Goal: Use online tool/utility: Utilize a website feature to perform a specific function

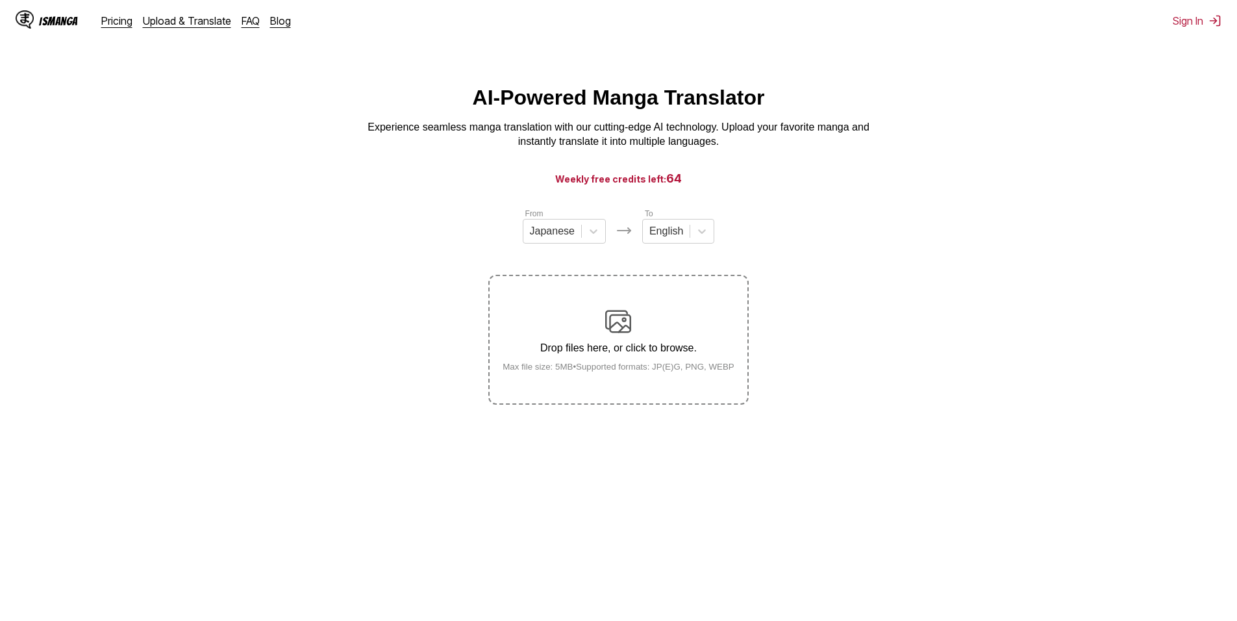
click at [649, 334] on div "Drop files here, or click to browse. Max file size: 5MB • Supported formats: JP…" at bounding box center [618, 339] width 253 height 63
click at [0, 0] on input "Drop files here, or click to browse. Max file size: 5MB • Supported formats: JP…" at bounding box center [0, 0] width 0 height 0
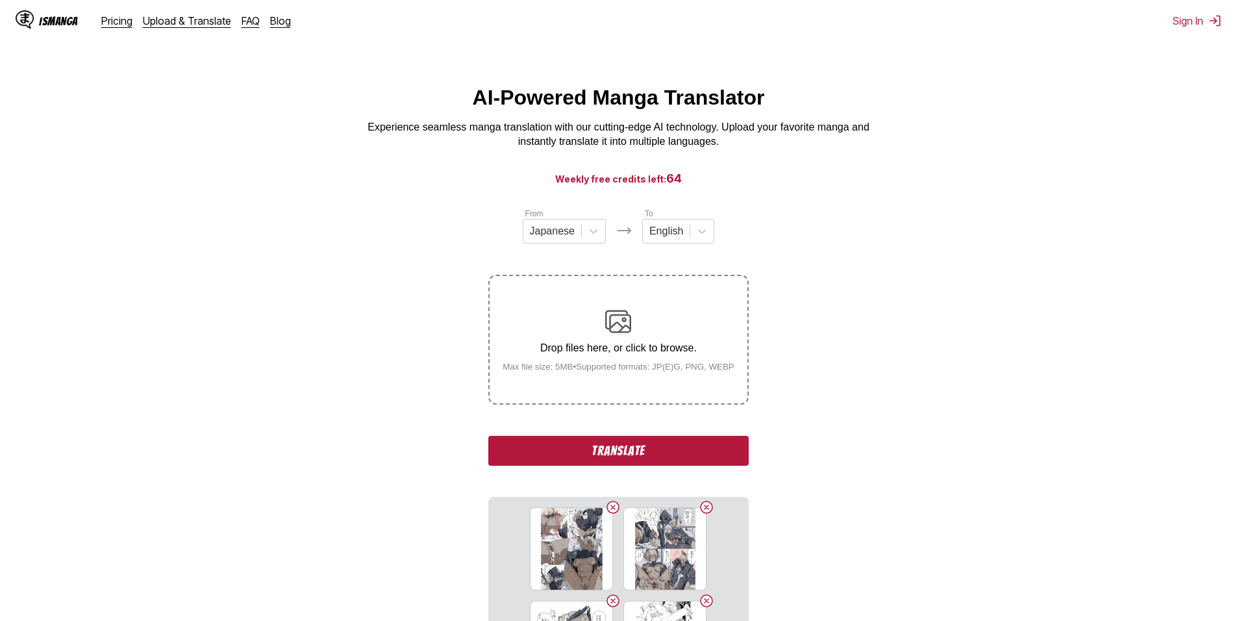
click at [651, 447] on button "Translate" at bounding box center [618, 451] width 260 height 30
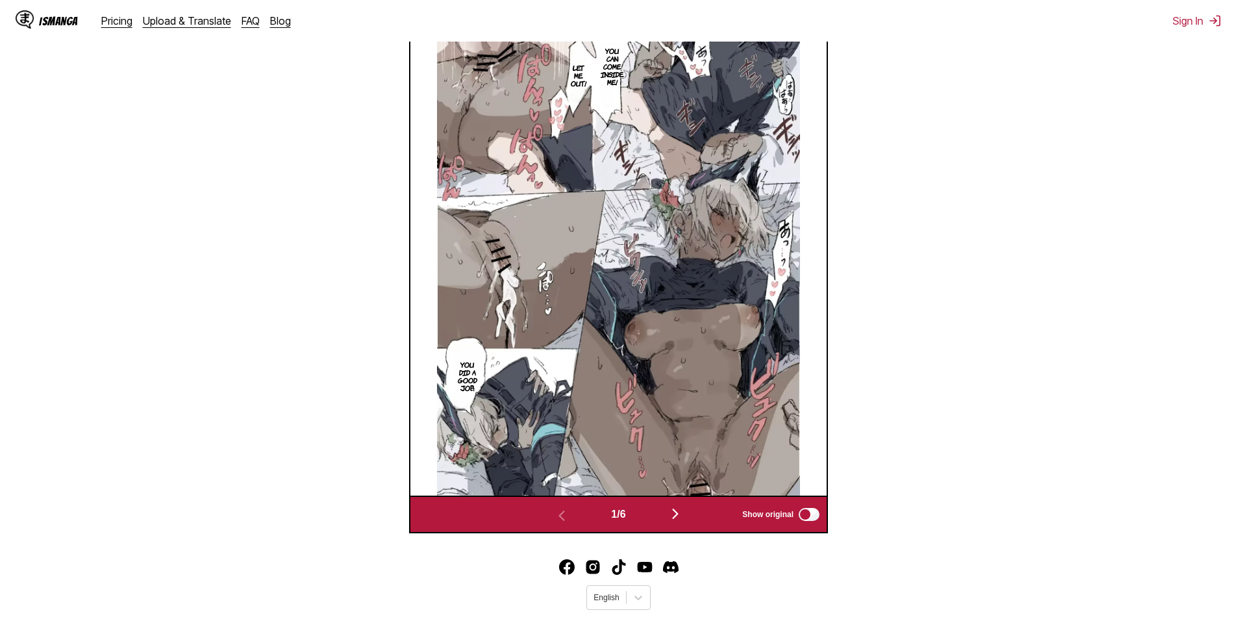
scroll to position [542, 0]
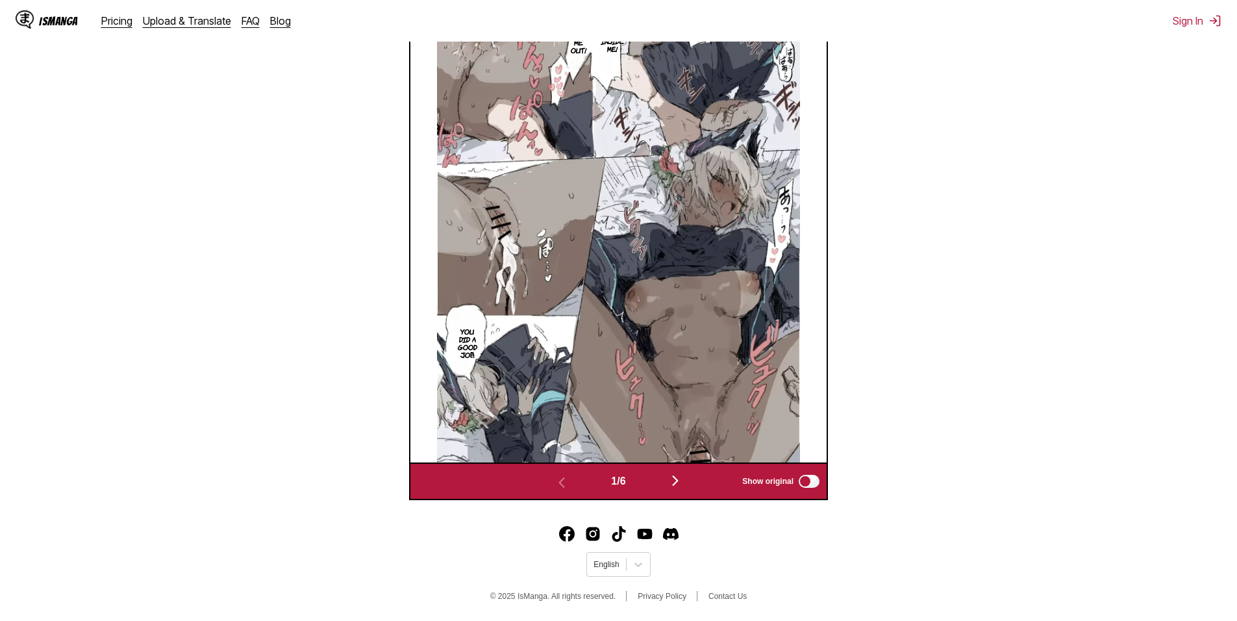
click at [672, 487] on img "button" at bounding box center [676, 481] width 16 height 16
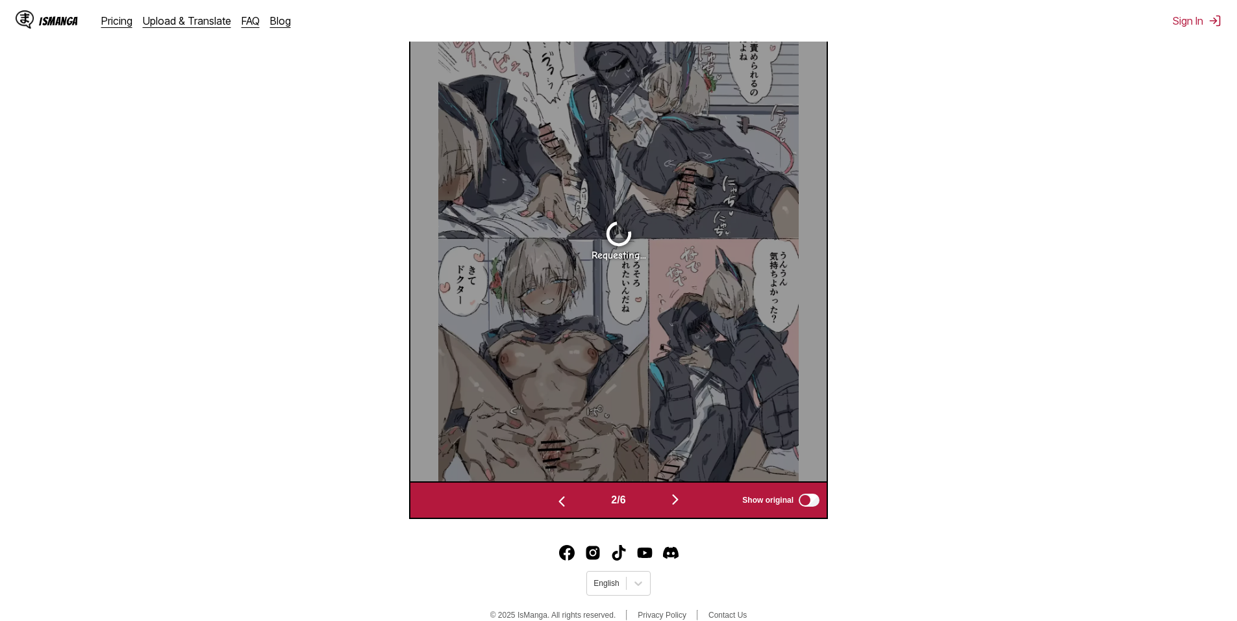
click at [672, 486] on div "2 / 6 Show original" at bounding box center [618, 500] width 419 height 38
click at [669, 504] on button "button" at bounding box center [675, 500] width 78 height 19
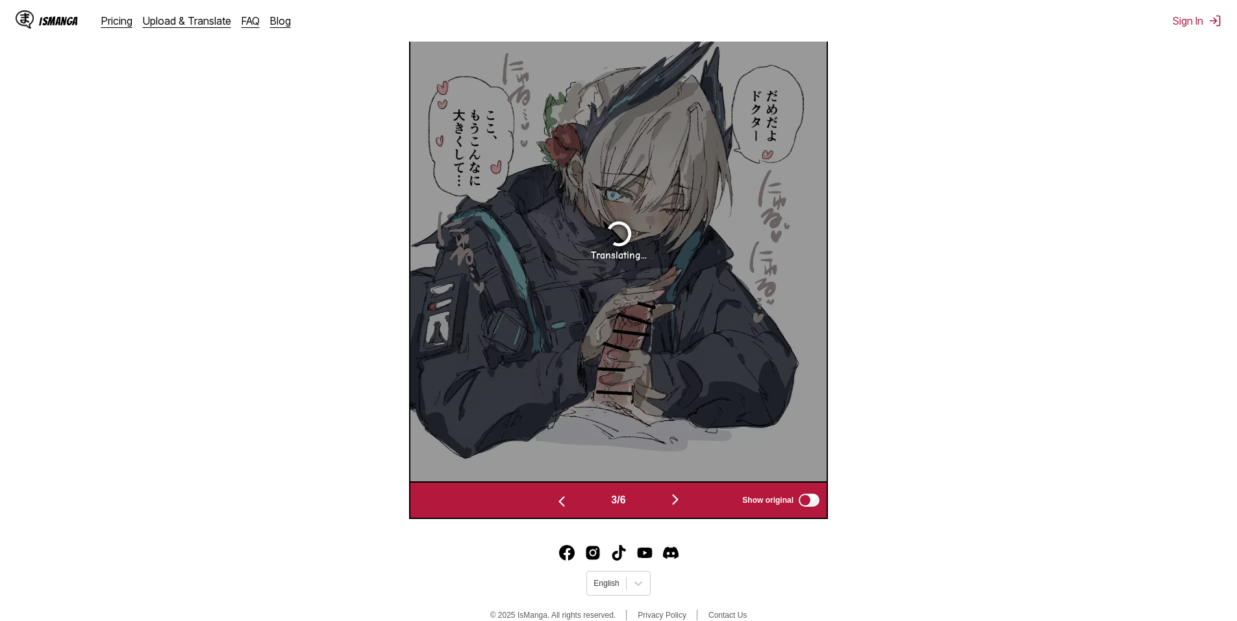
click at [673, 503] on img "button" at bounding box center [676, 500] width 16 height 16
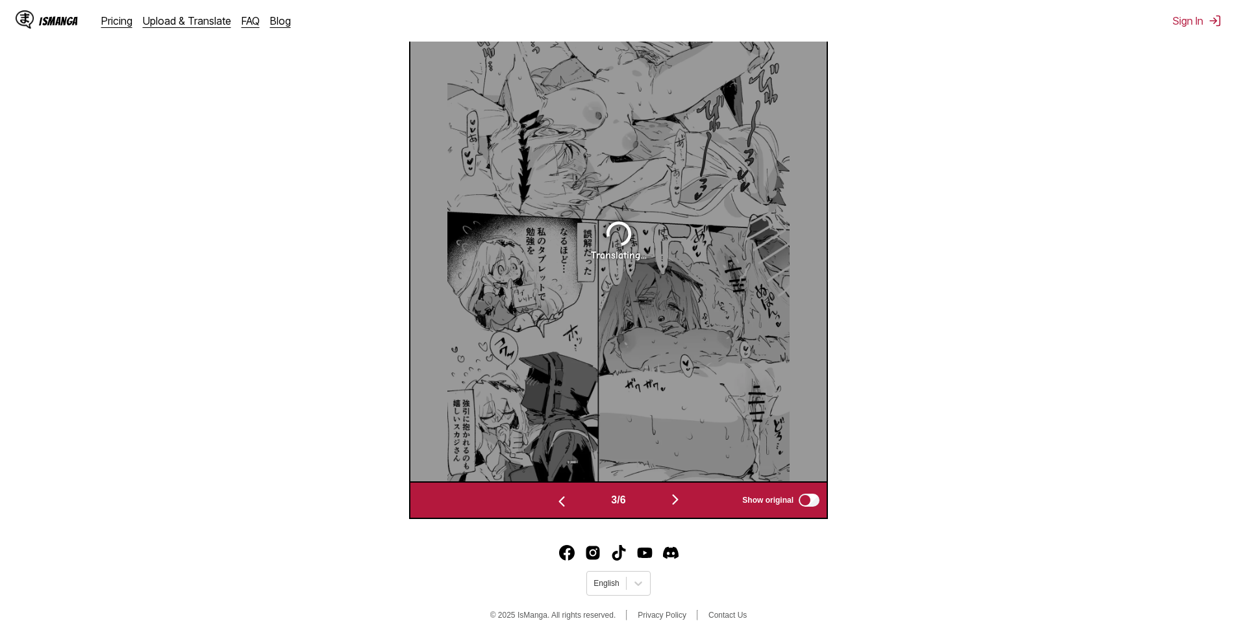
click at [673, 502] on img "button" at bounding box center [676, 500] width 16 height 16
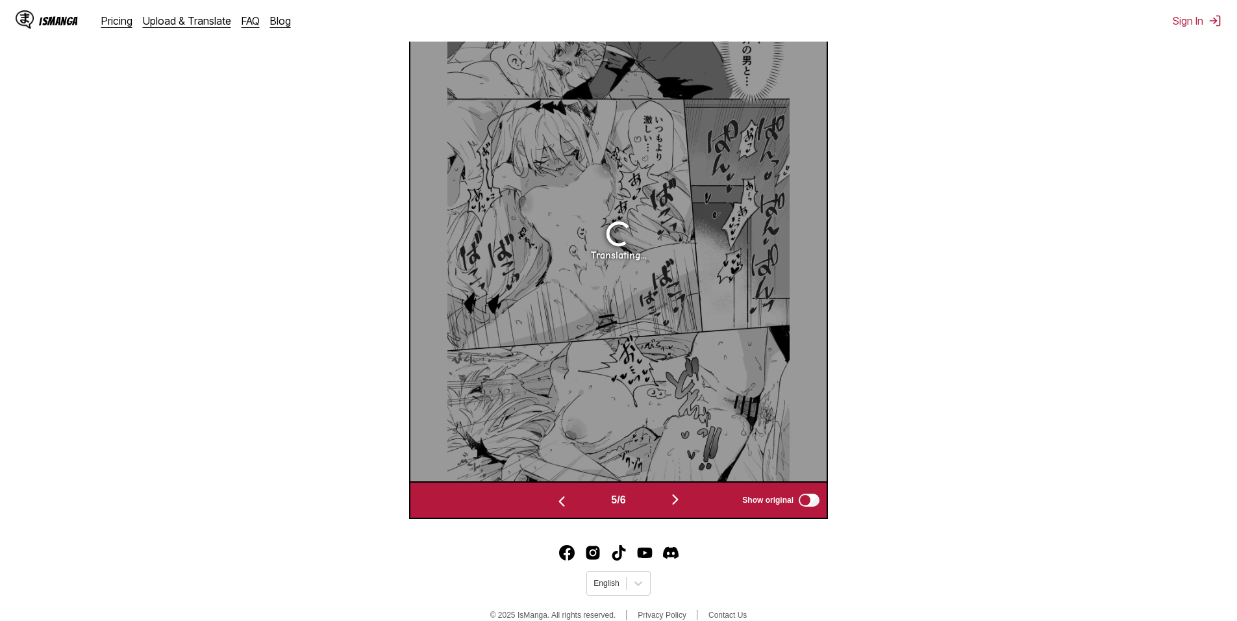
click at [673, 502] on img "button" at bounding box center [676, 500] width 16 height 16
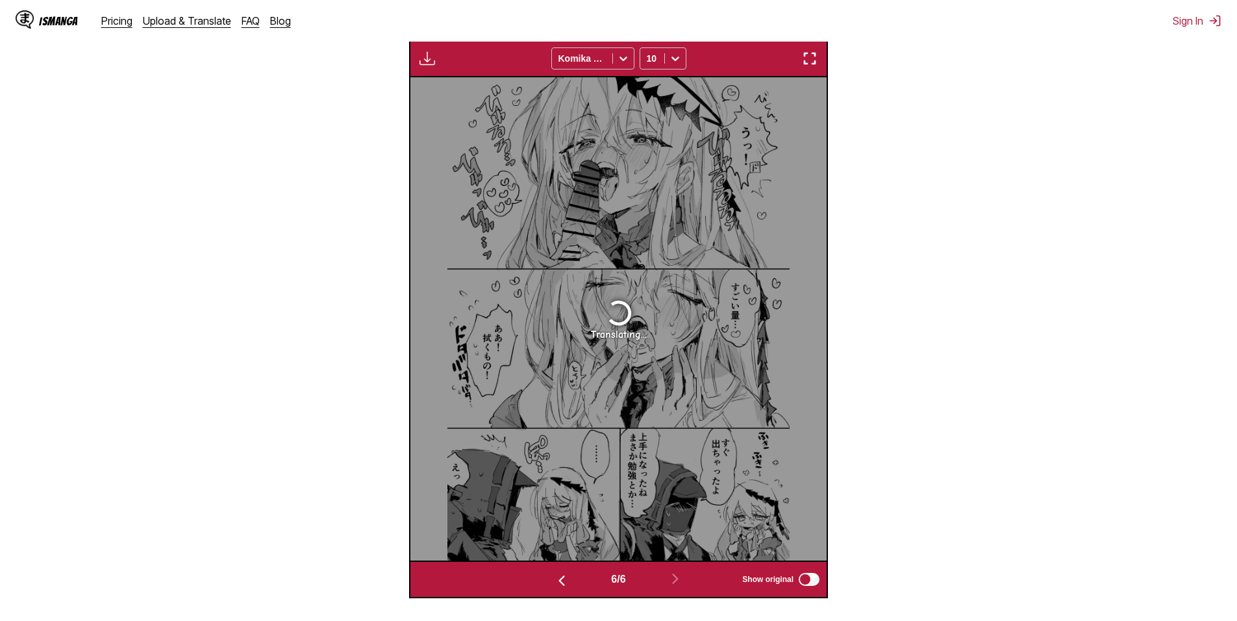
scroll to position [542, 0]
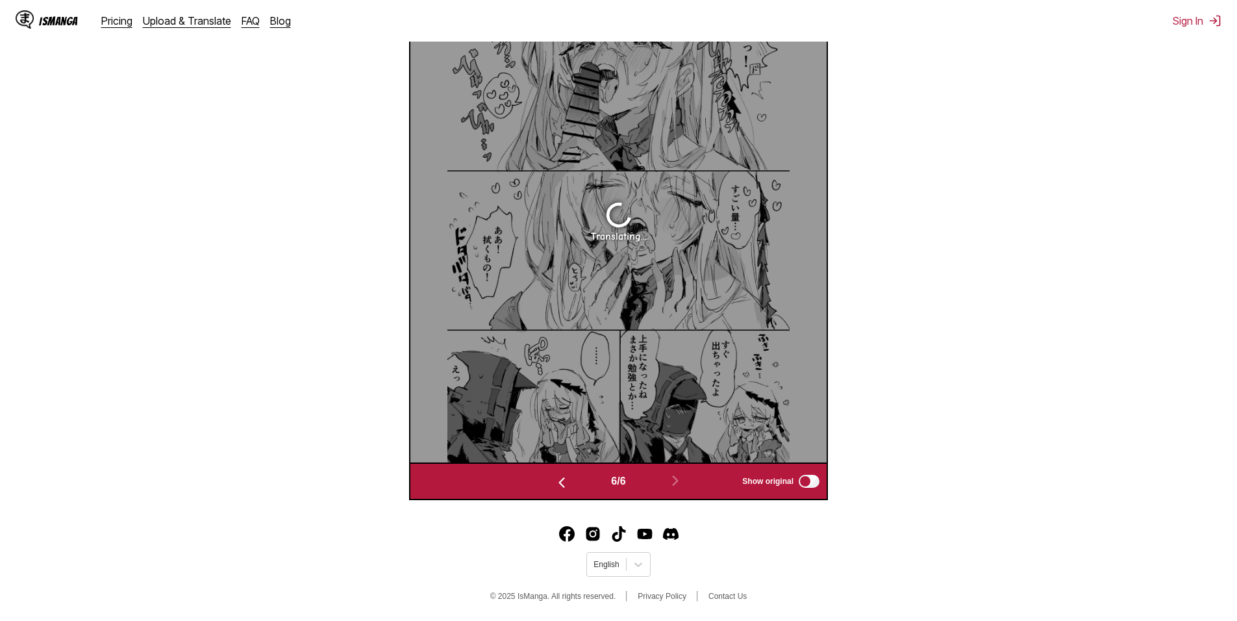
click at [548, 484] on button "button" at bounding box center [562, 481] width 78 height 19
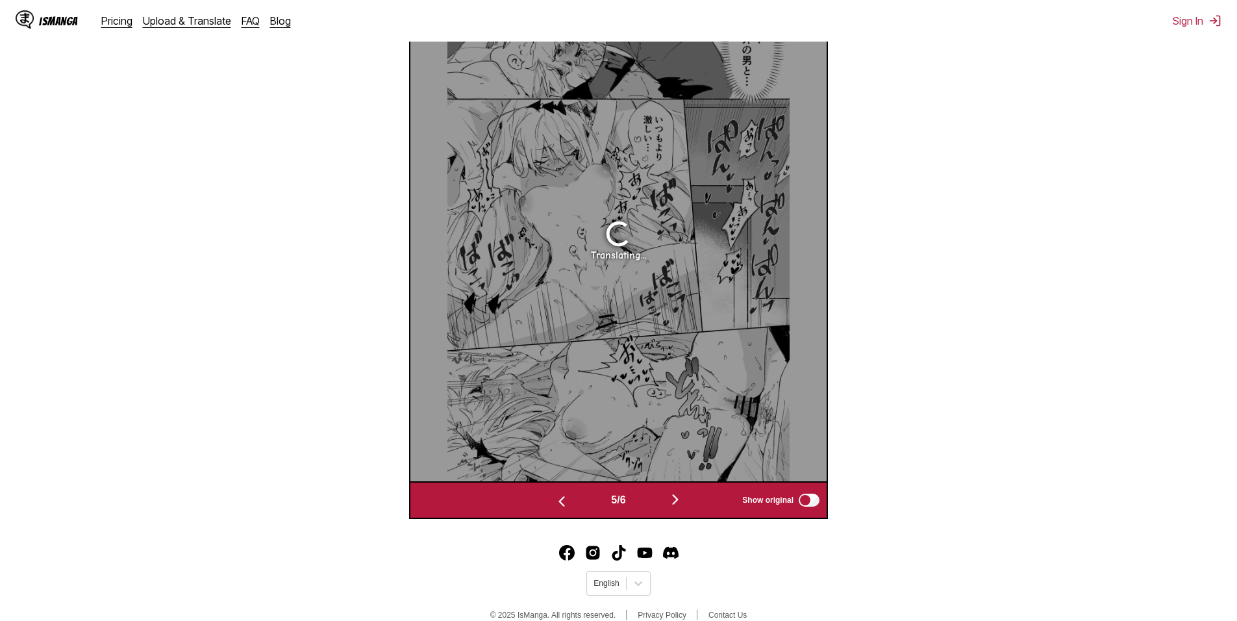
click at [562, 494] on button "button" at bounding box center [562, 500] width 78 height 19
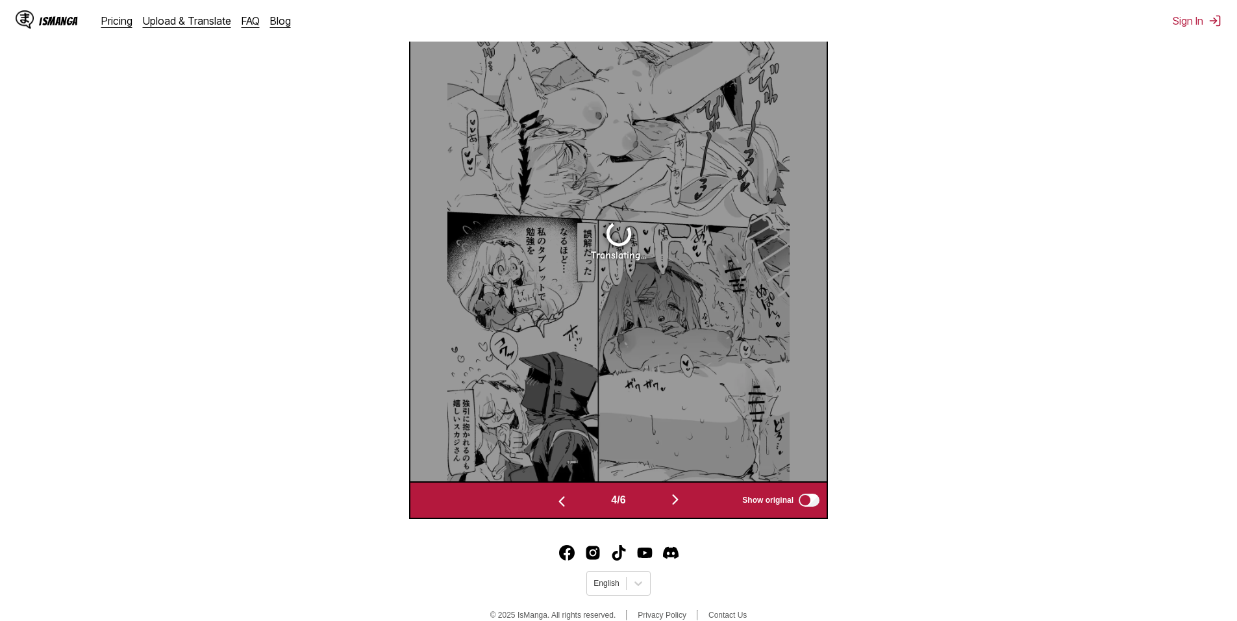
click at [562, 499] on img "button" at bounding box center [562, 502] width 16 height 16
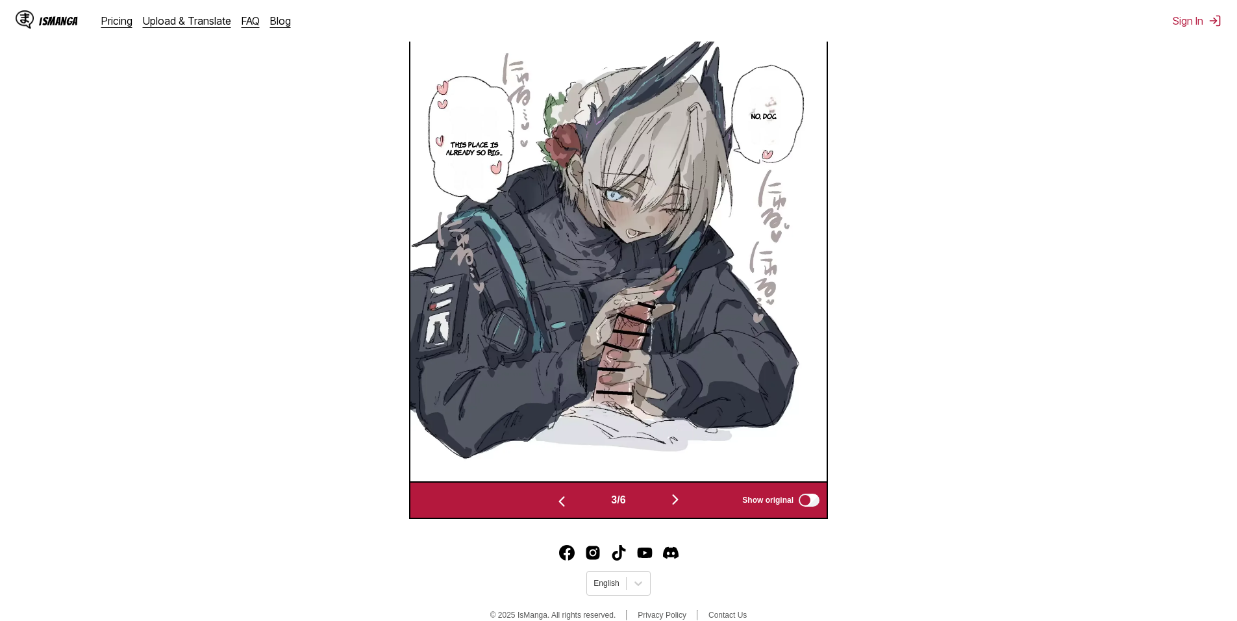
click at [564, 500] on img "button" at bounding box center [562, 502] width 16 height 16
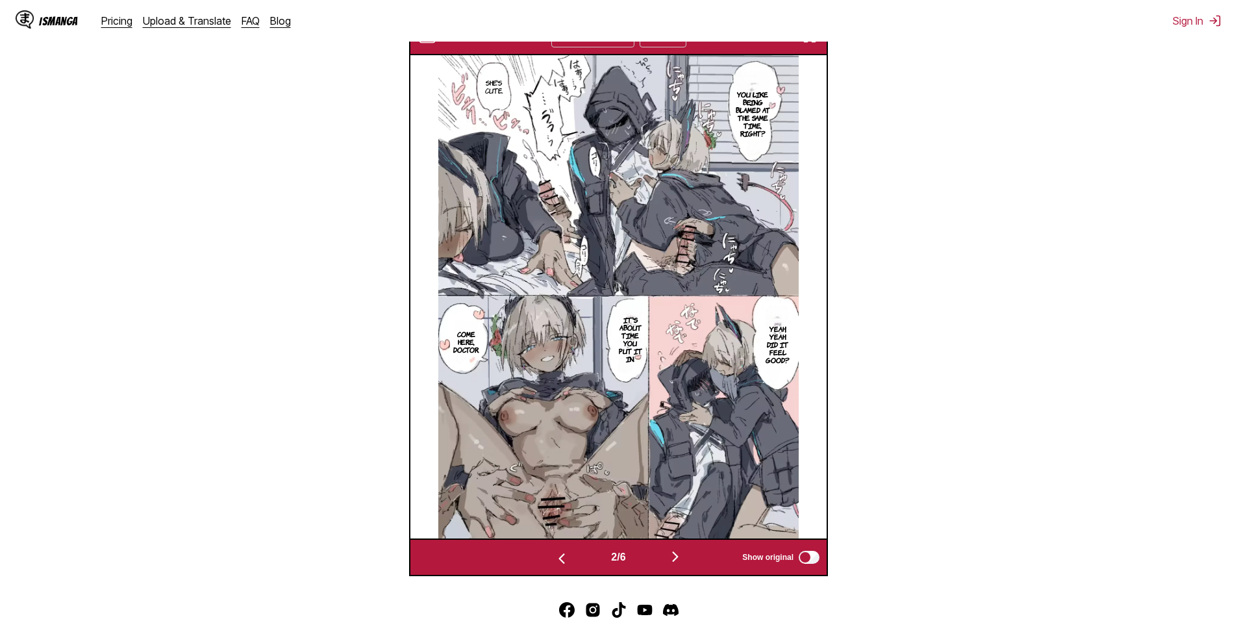
scroll to position [457, 0]
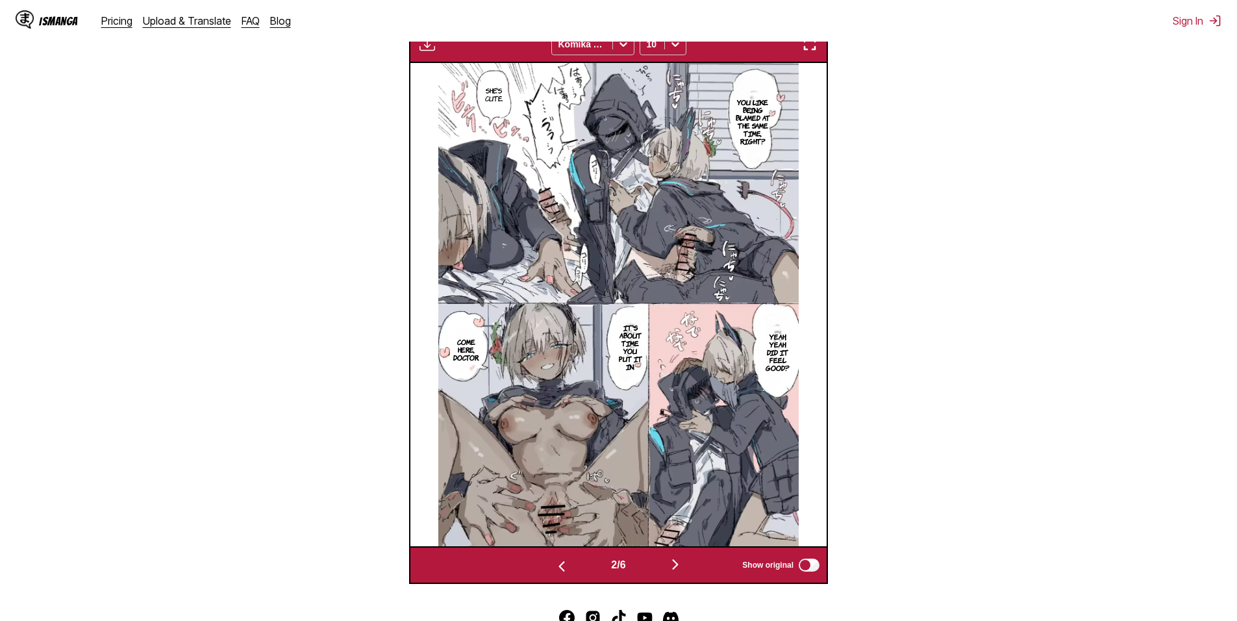
click at [555, 564] on img "button" at bounding box center [562, 567] width 16 height 16
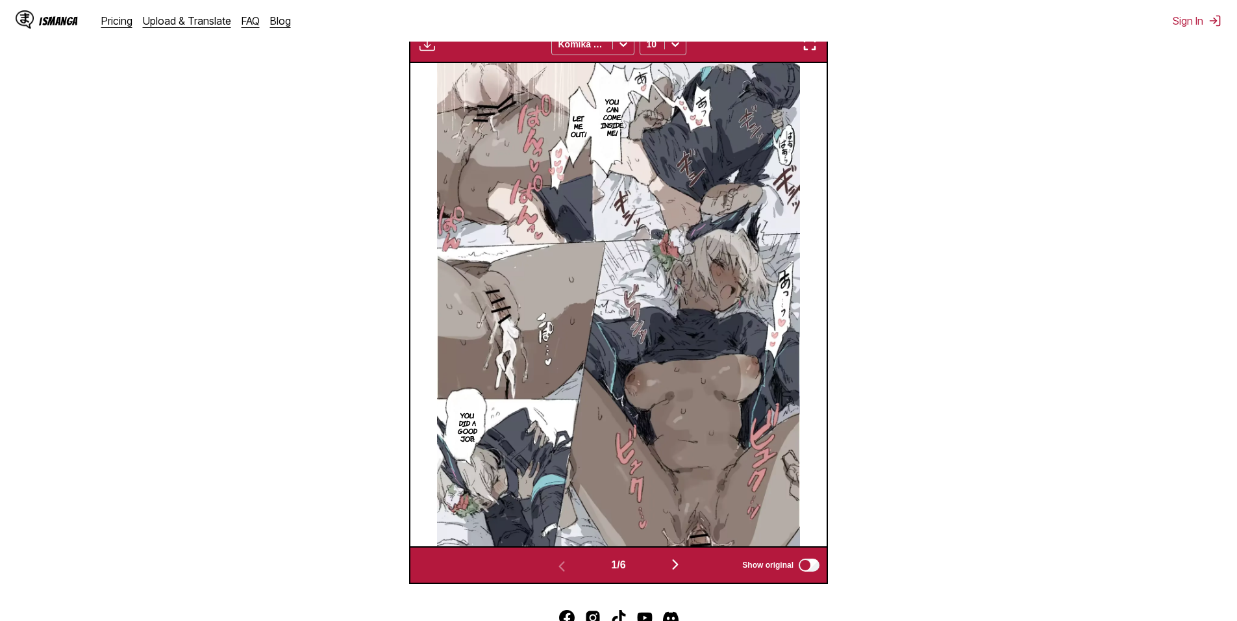
click at [677, 570] on img "button" at bounding box center [676, 565] width 16 height 16
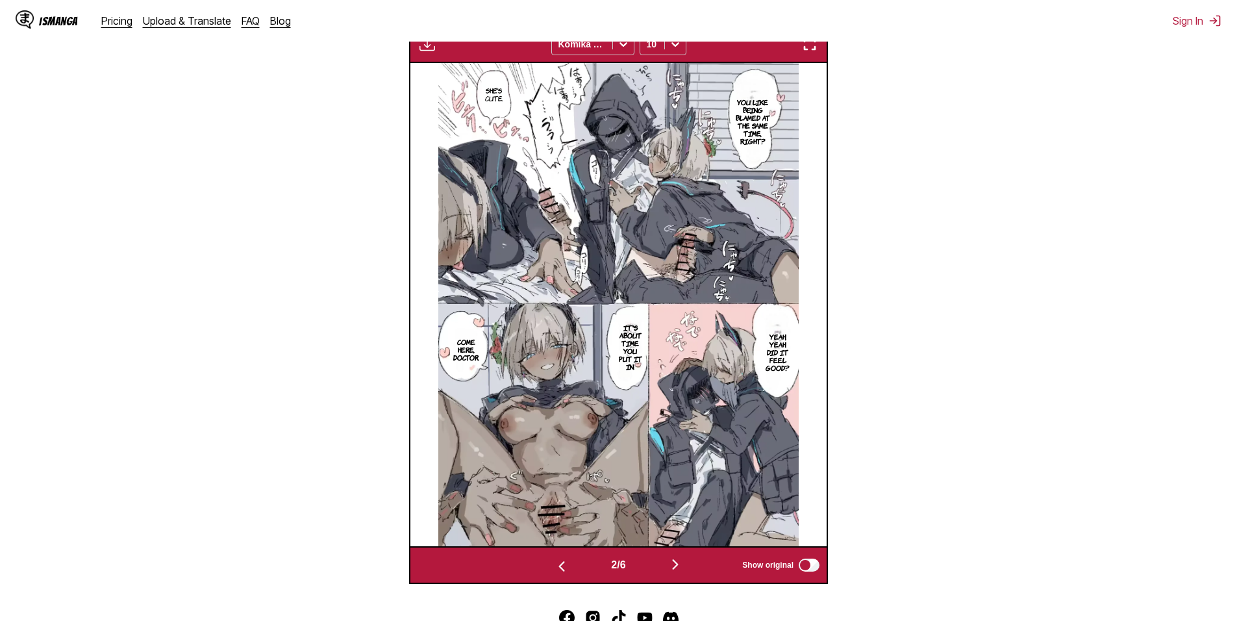
click at [679, 570] on img "button" at bounding box center [676, 565] width 16 height 16
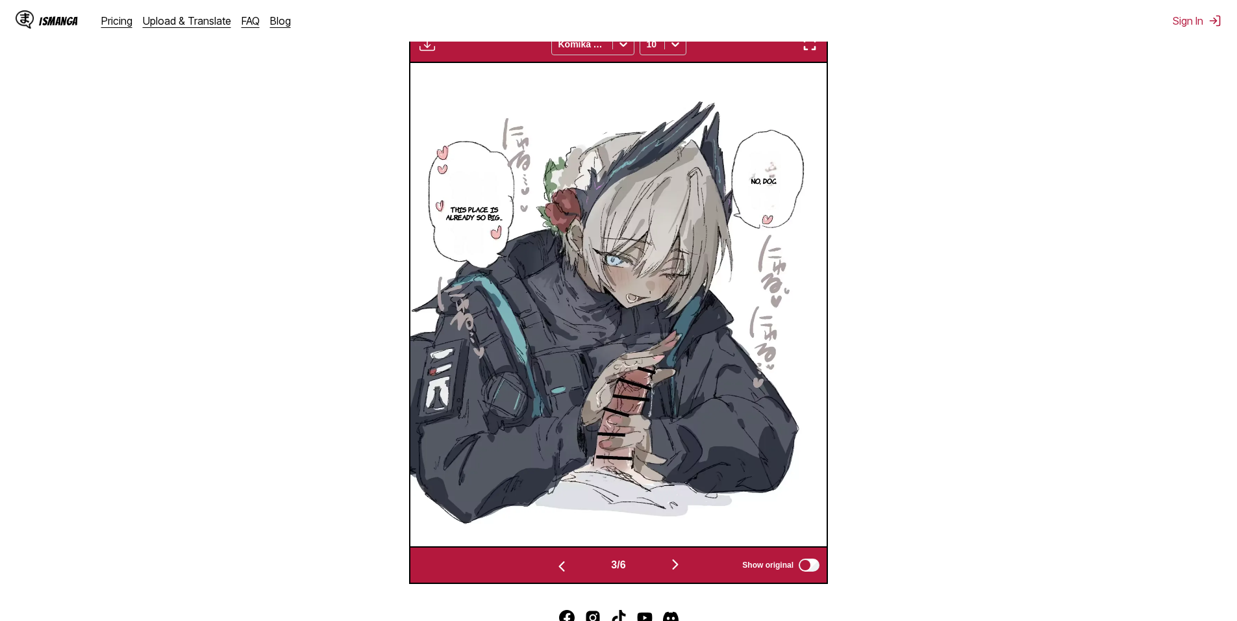
click at [679, 567] on img "button" at bounding box center [676, 565] width 16 height 16
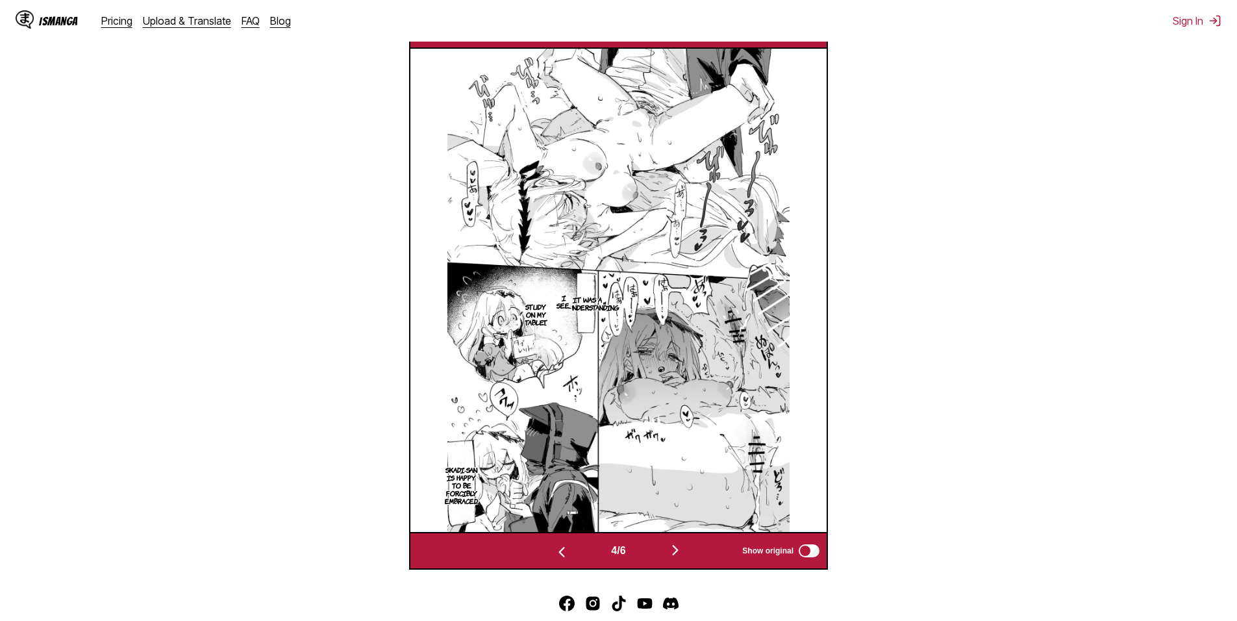
scroll to position [521, 0]
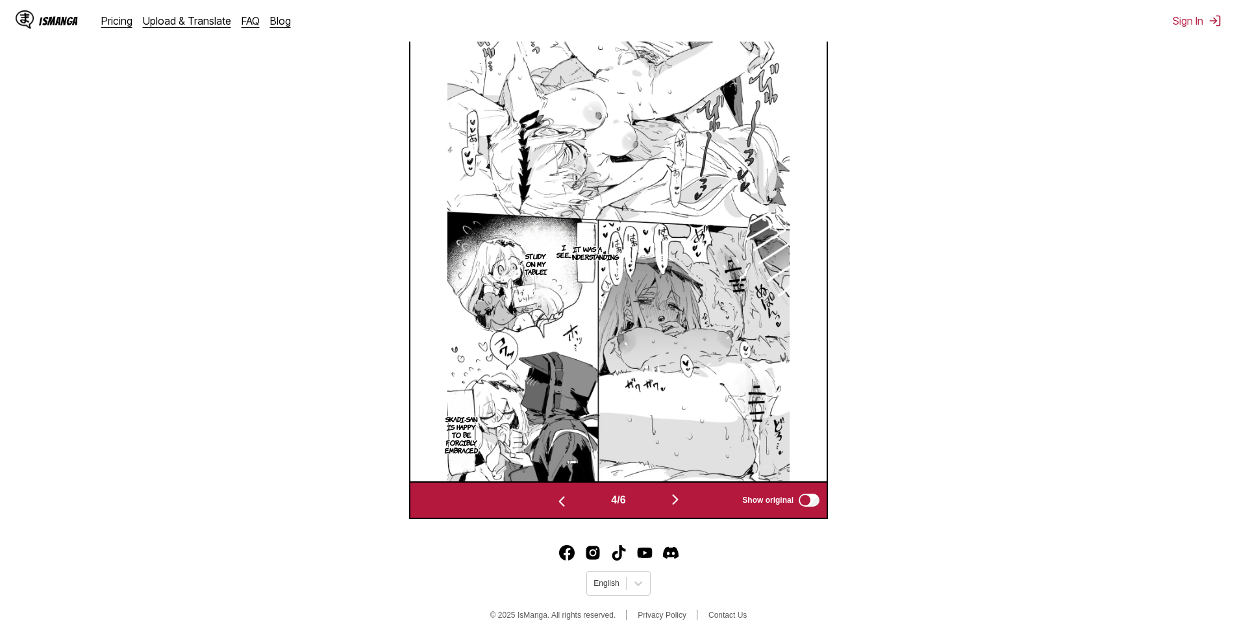
click at [683, 500] on img "button" at bounding box center [676, 500] width 16 height 16
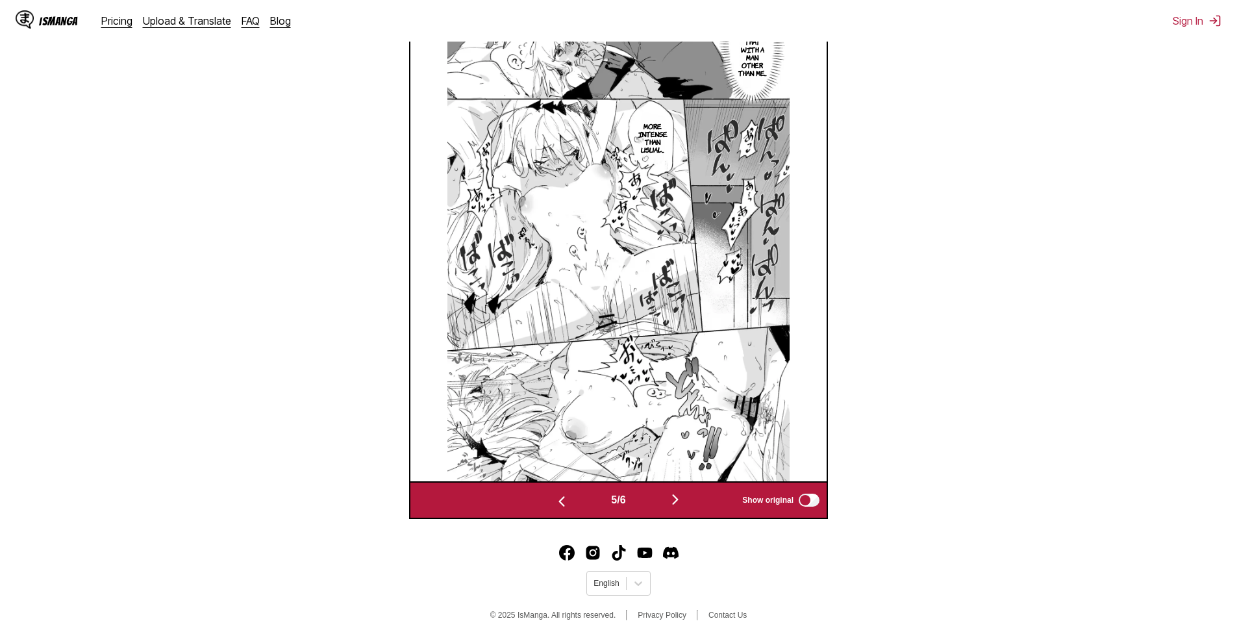
click at [683, 505] on img "button" at bounding box center [676, 500] width 16 height 16
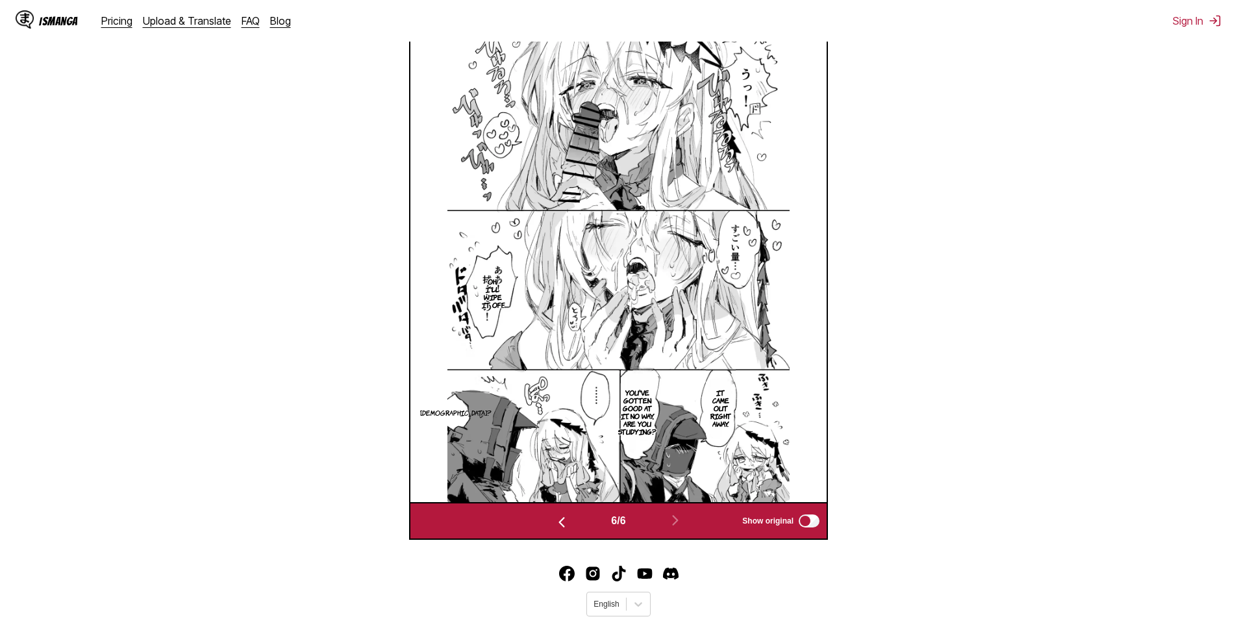
scroll to position [410, 0]
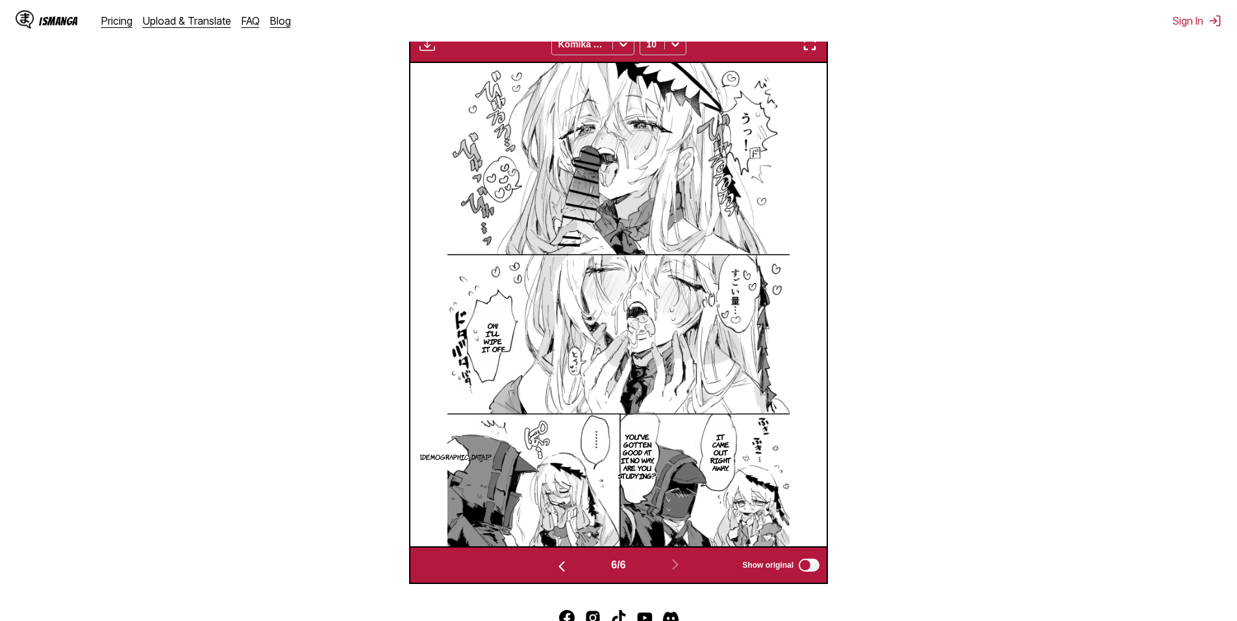
click at [561, 563] on img "button" at bounding box center [562, 567] width 16 height 16
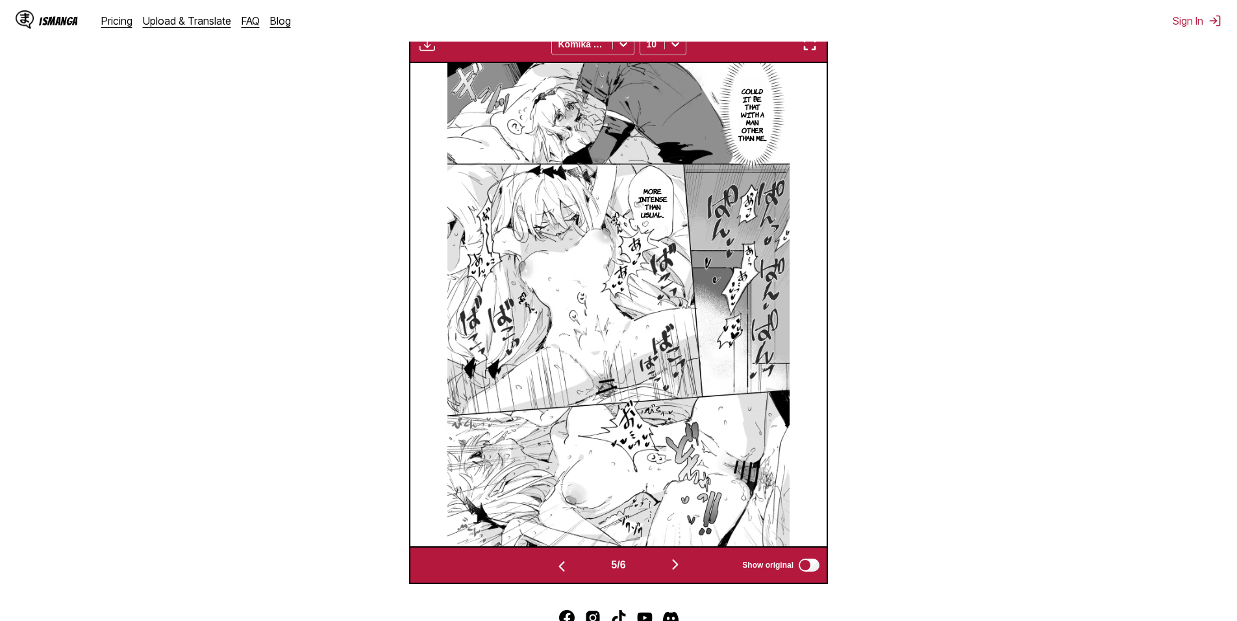
click at [554, 574] on img "button" at bounding box center [562, 567] width 16 height 16
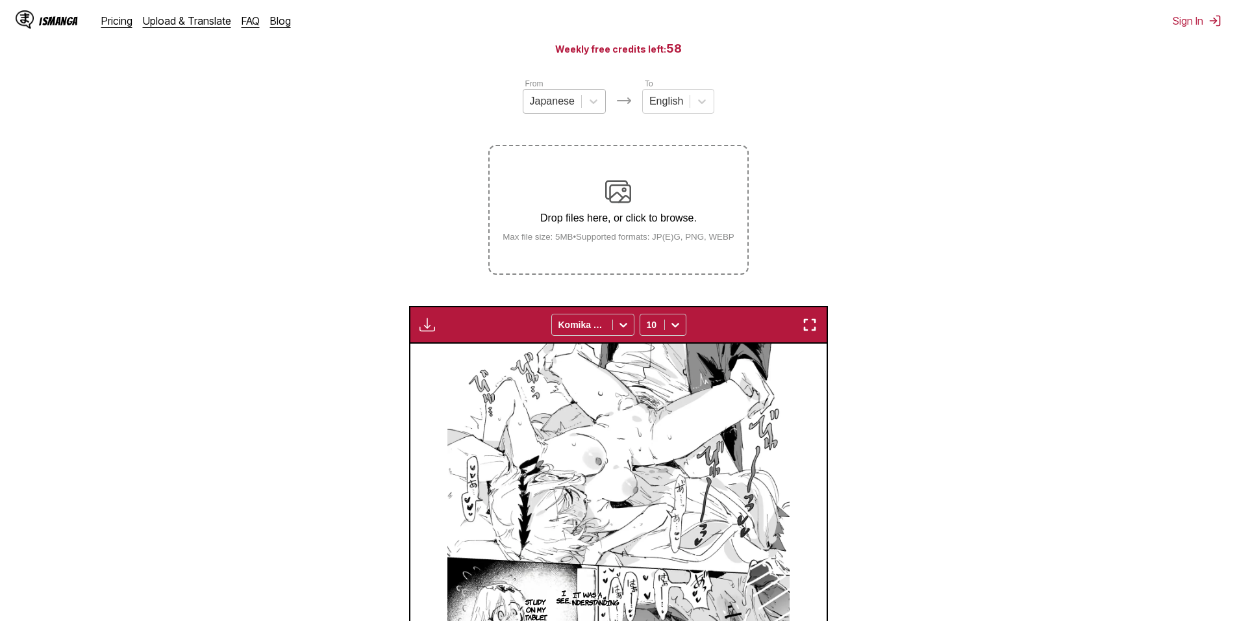
scroll to position [86, 0]
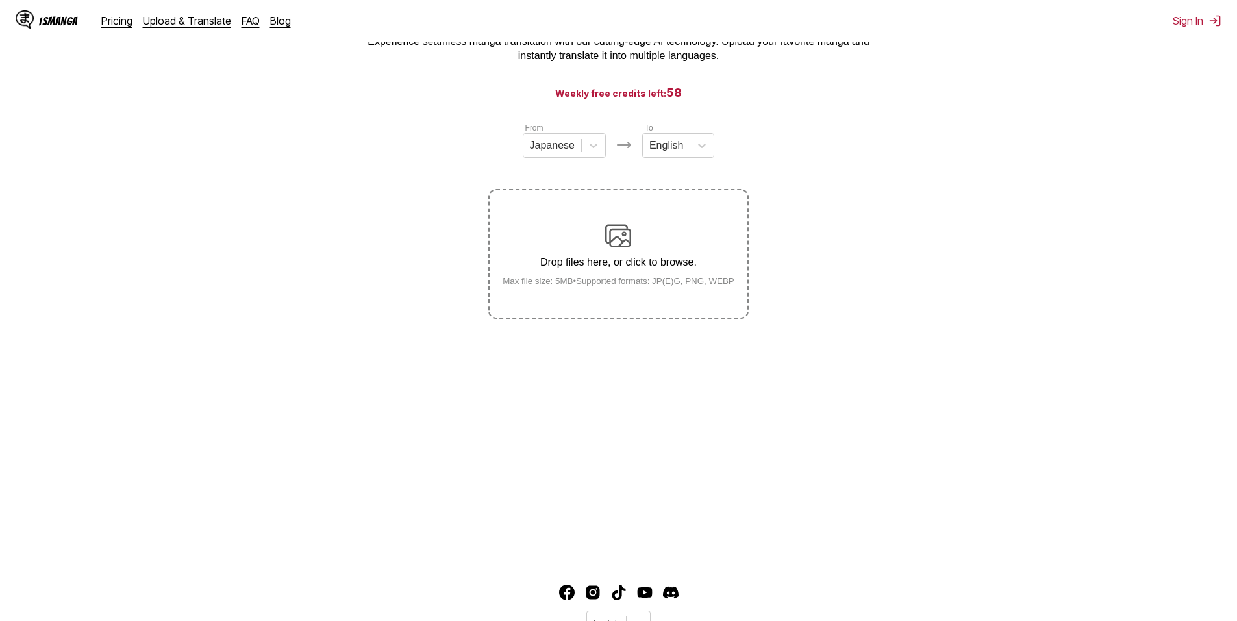
click at [607, 252] on div "Drop files here, or click to browse. Max file size: 5MB • Supported formats: JP…" at bounding box center [618, 254] width 253 height 63
click at [0, 0] on input "Drop files here, or click to browse. Max file size: 5MB • Supported formats: JP…" at bounding box center [0, 0] width 0 height 0
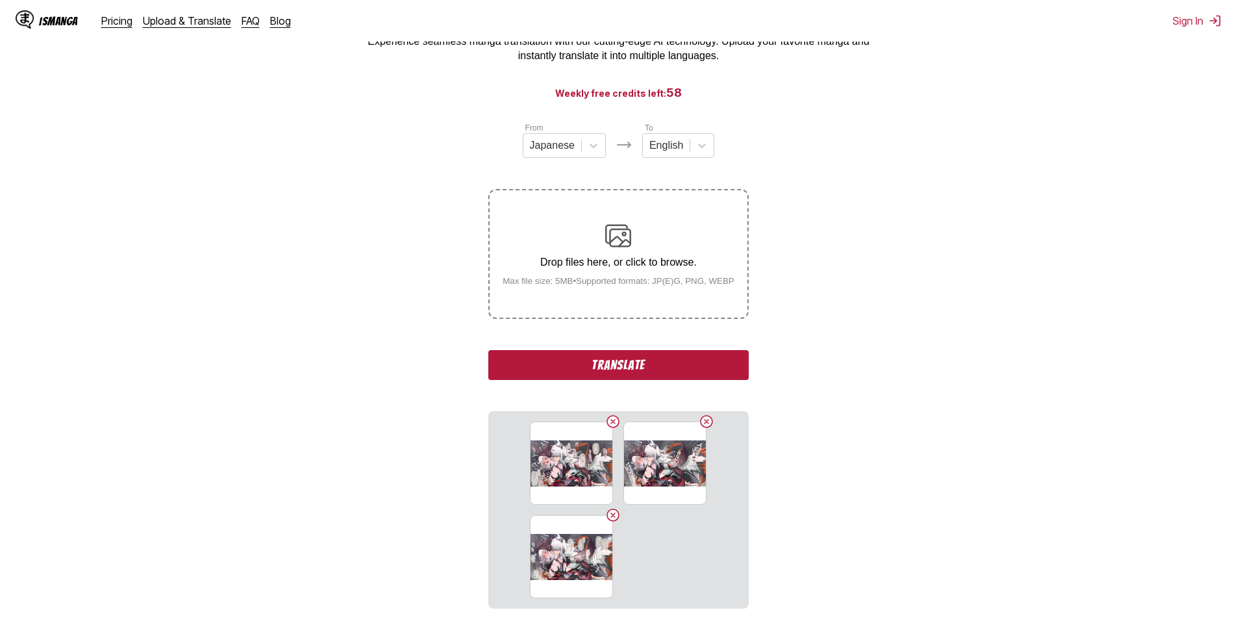
click at [647, 360] on button "Translate" at bounding box center [618, 365] width 260 height 30
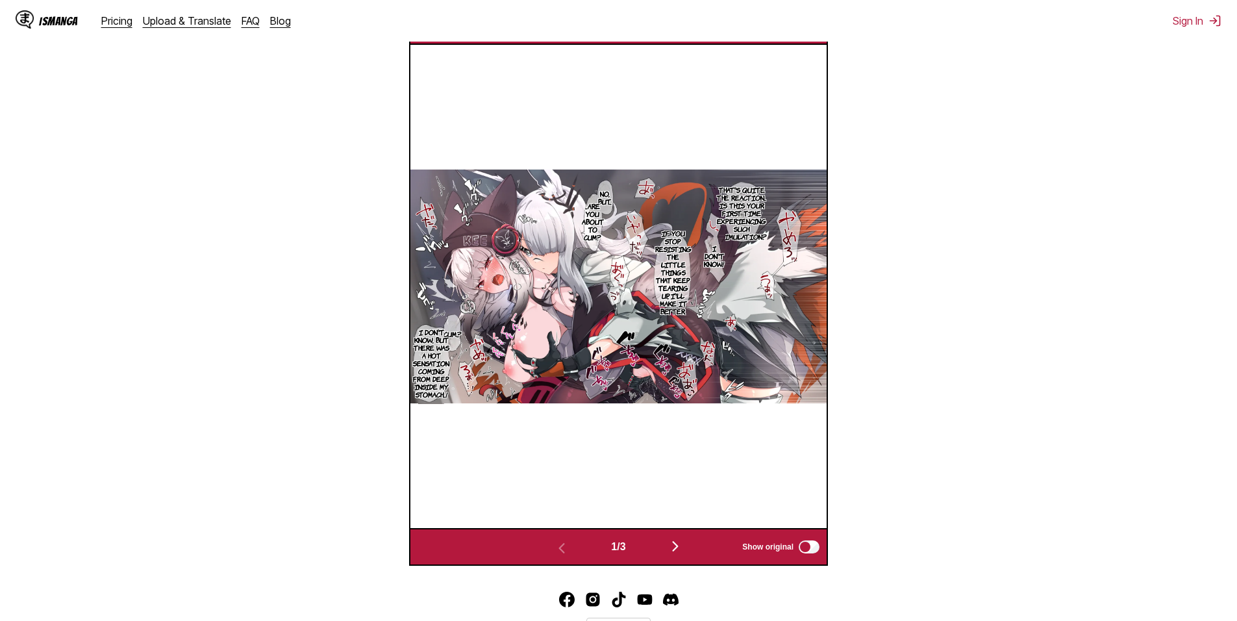
scroll to position [542, 0]
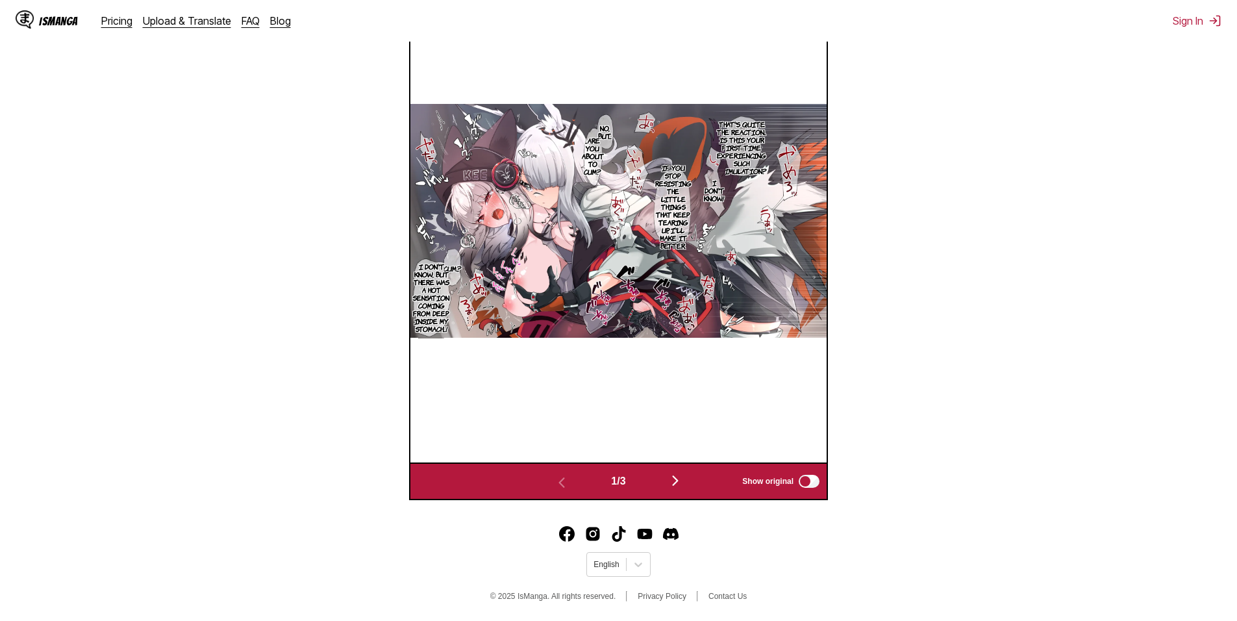
click at [672, 473] on img "button" at bounding box center [676, 481] width 16 height 16
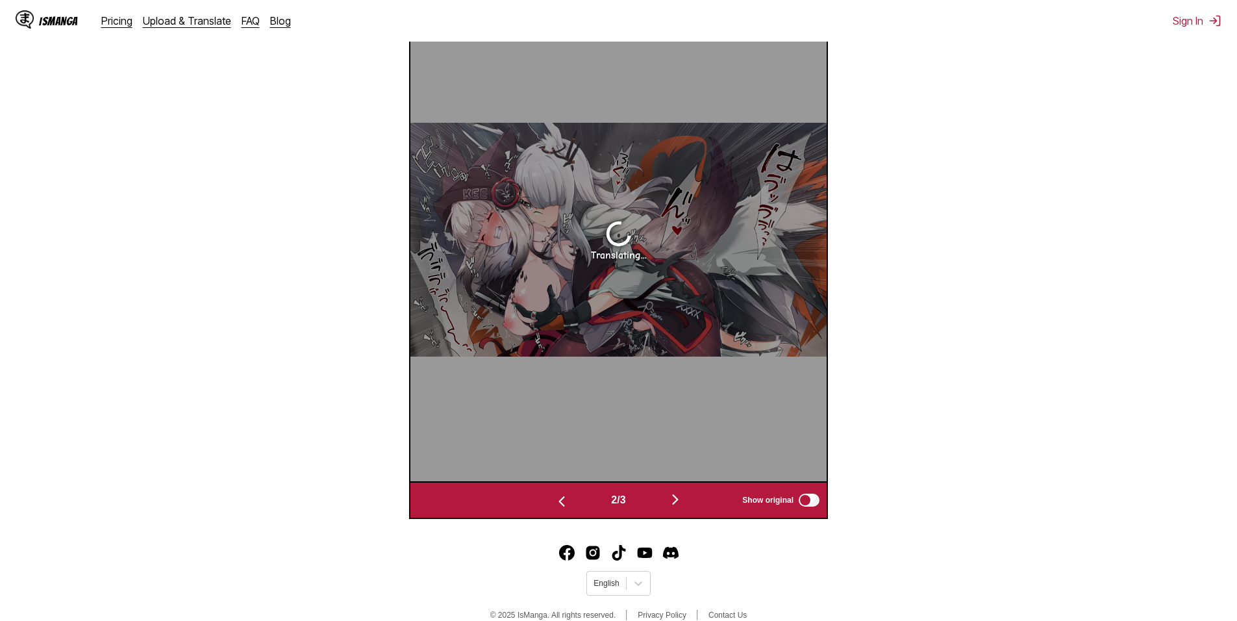
click at [683, 501] on img "button" at bounding box center [676, 500] width 16 height 16
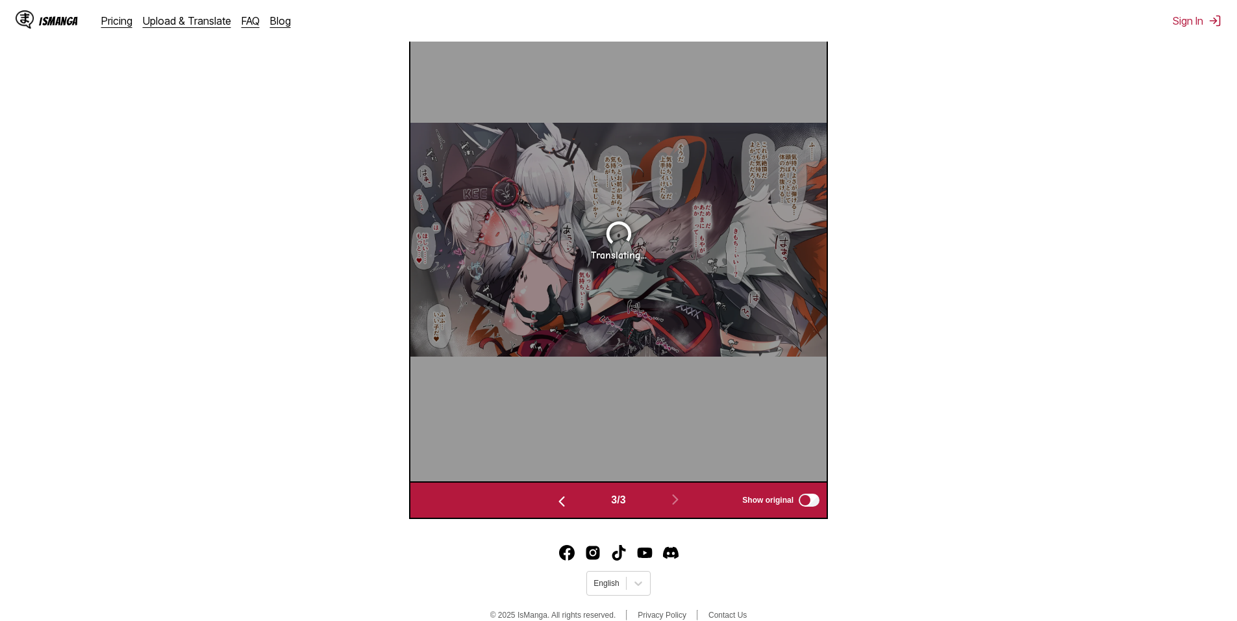
click at [559, 504] on img "button" at bounding box center [562, 502] width 16 height 16
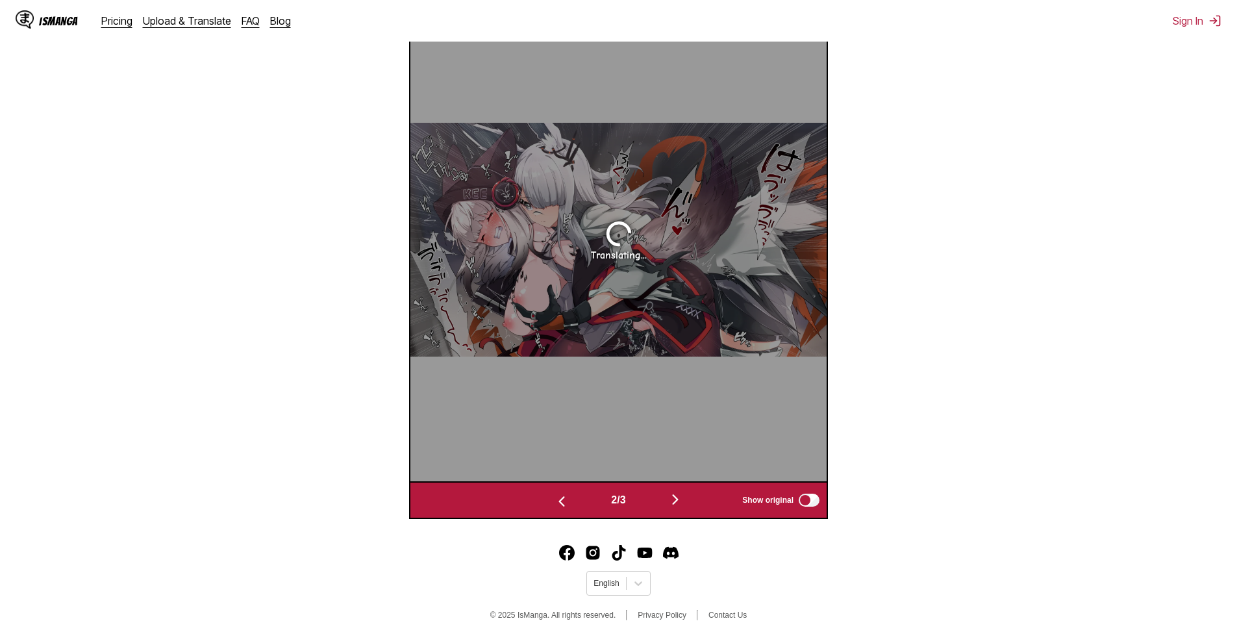
click at [557, 502] on img "button" at bounding box center [562, 502] width 16 height 16
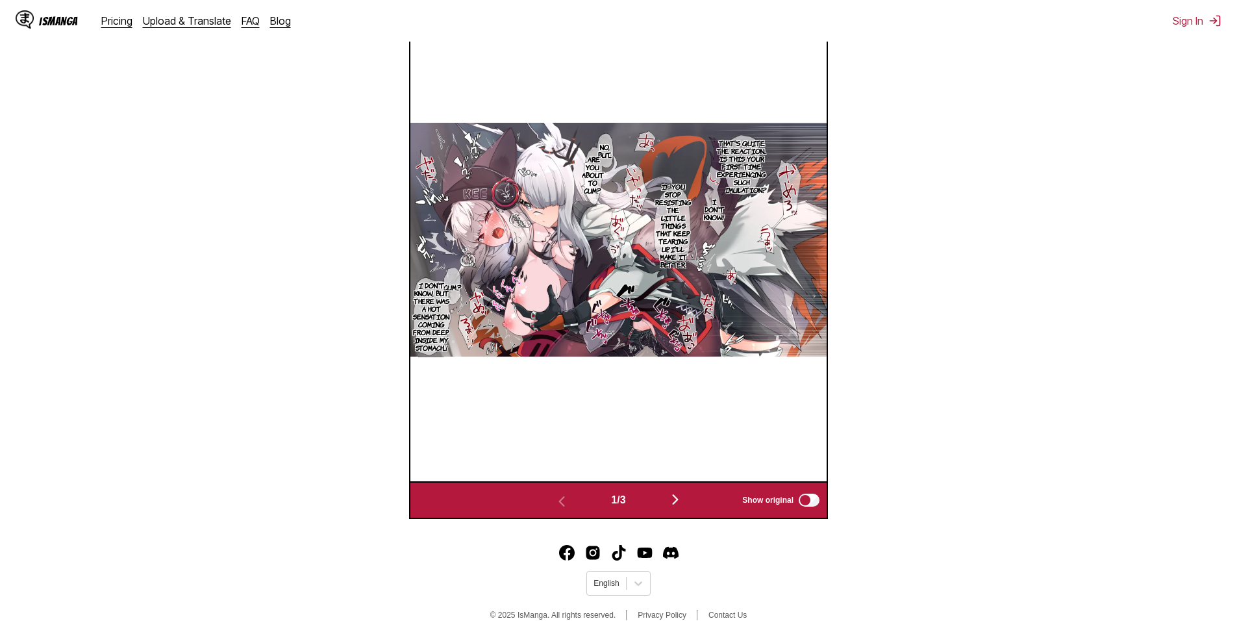
click at [798, 501] on label "Show original" at bounding box center [781, 500] width 79 height 17
click at [679, 503] on img "button" at bounding box center [676, 500] width 16 height 16
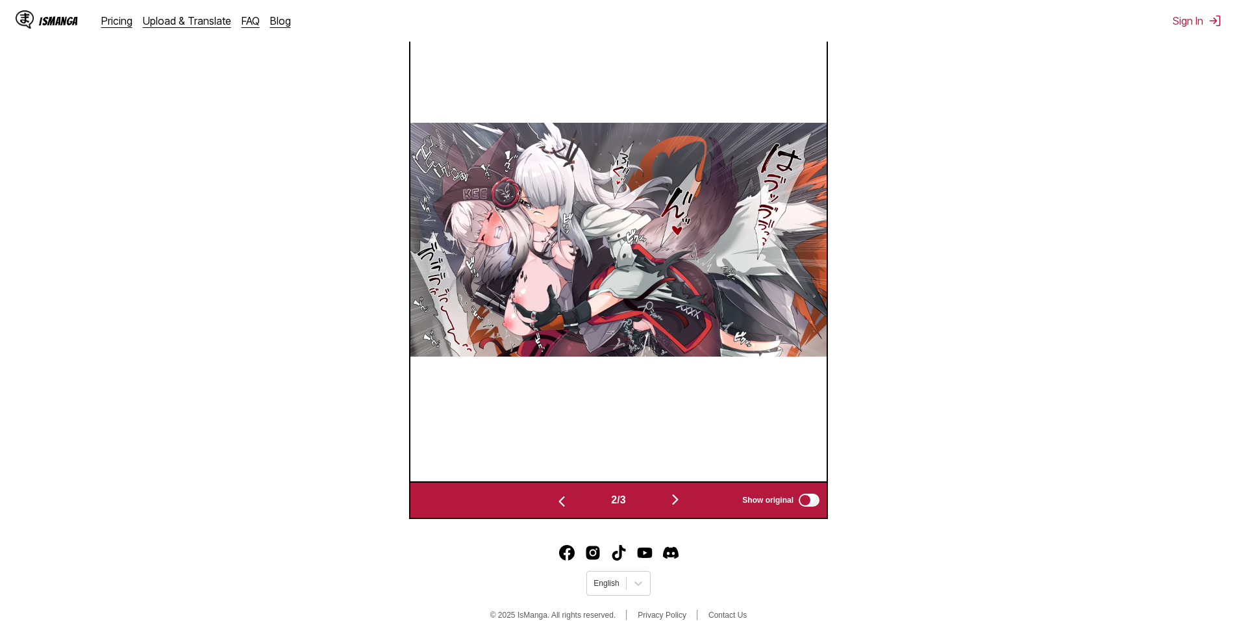
click at [674, 501] on img "button" at bounding box center [676, 500] width 16 height 16
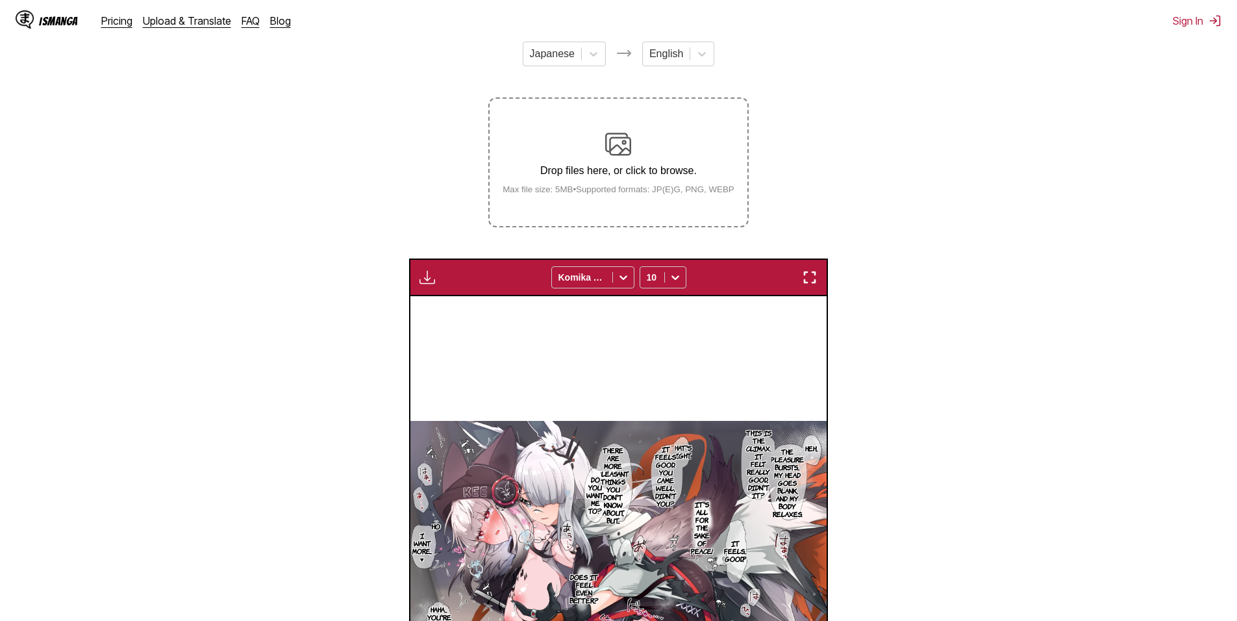
scroll to position [151, 0]
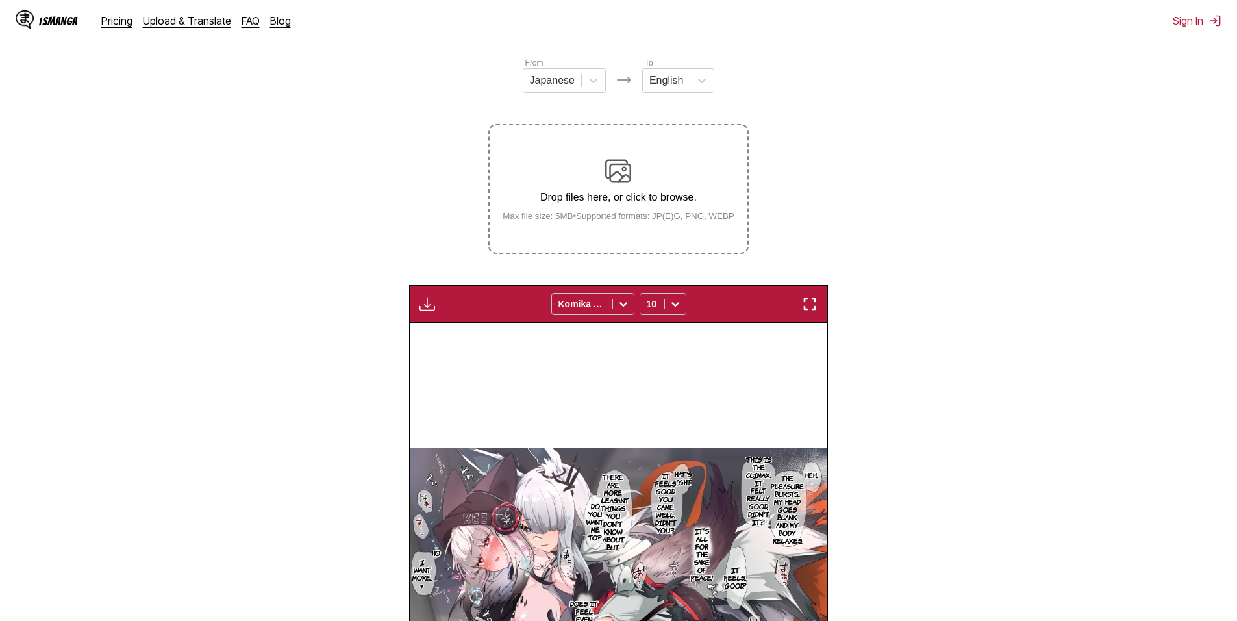
click at [646, 186] on div "Drop files here, or click to browse. Max file size: 5MB • Supported formats: JP…" at bounding box center [618, 189] width 253 height 63
click at [0, 0] on input "Drop files here, or click to browse. Max file size: 5MB • Supported formats: JP…" at bounding box center [0, 0] width 0 height 0
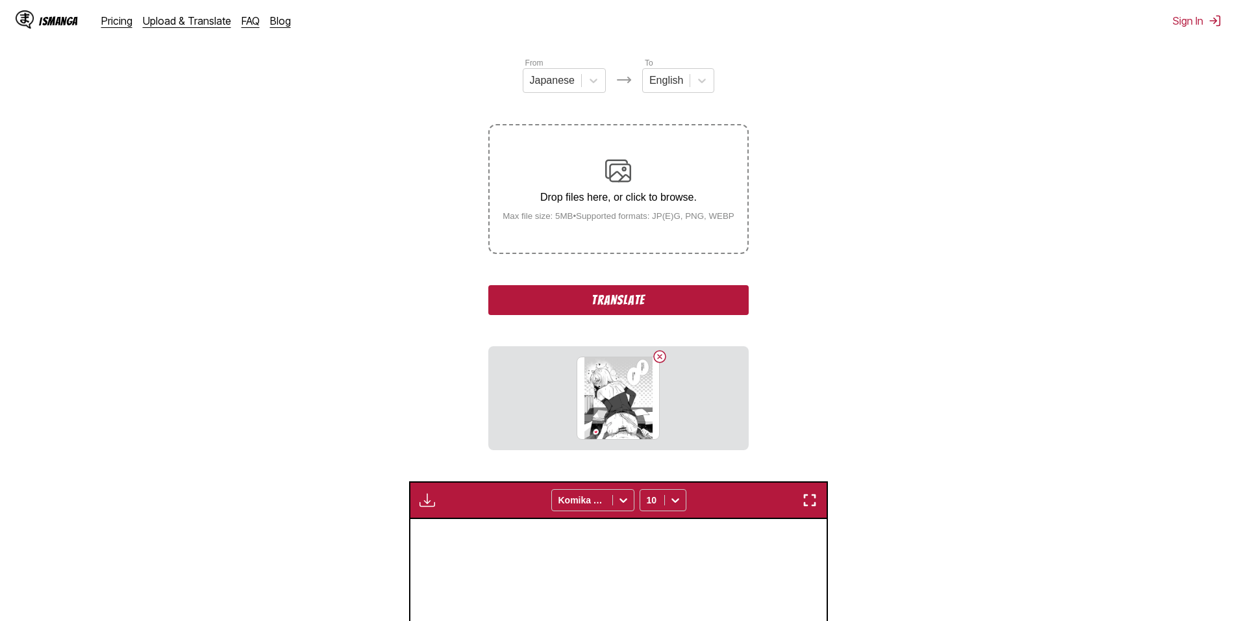
click at [662, 311] on button "Translate" at bounding box center [618, 300] width 260 height 30
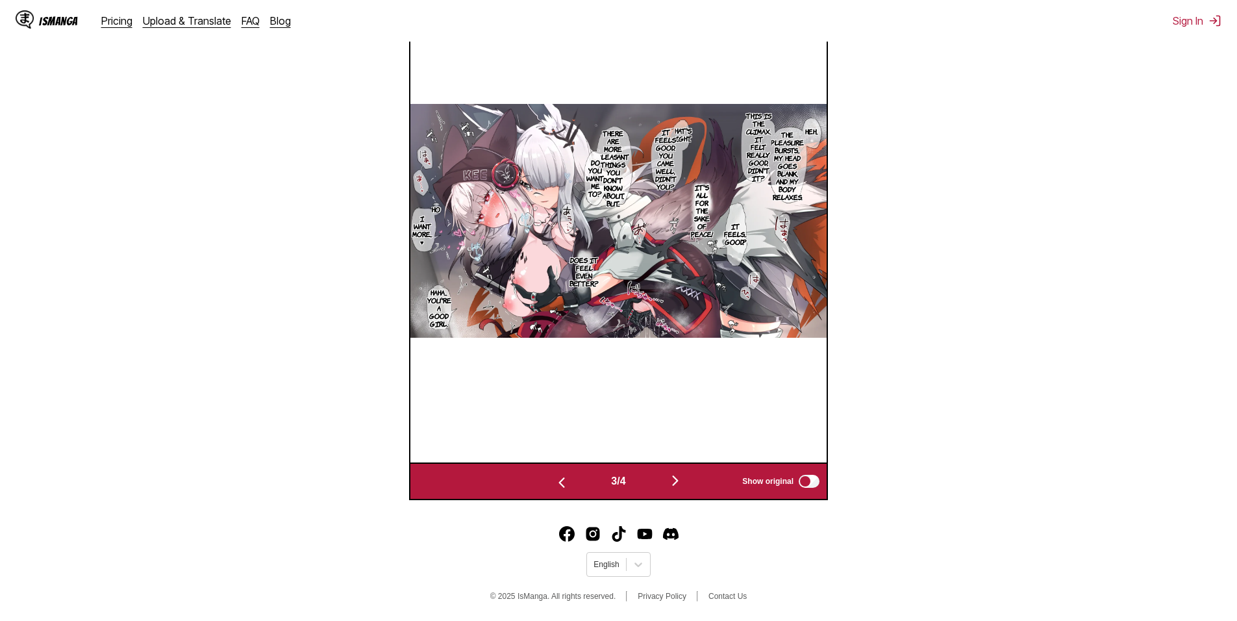
scroll to position [494, 0]
click at [677, 481] on img "button" at bounding box center [676, 481] width 16 height 16
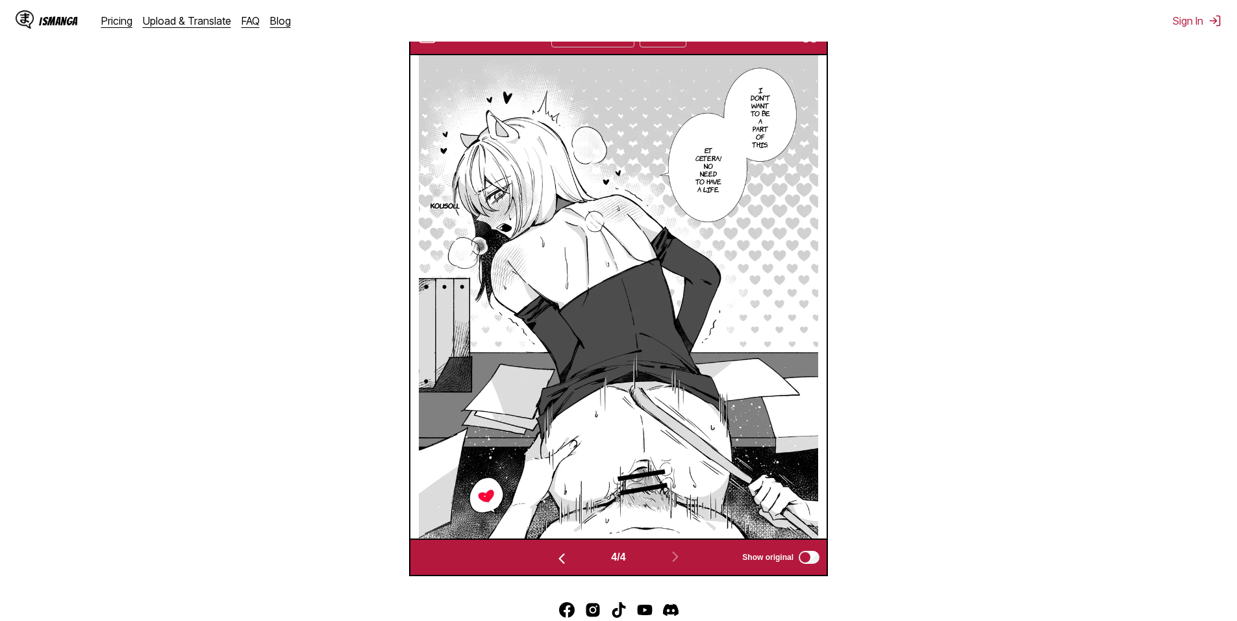
scroll to position [410, 0]
